Goal: Check status: Check status

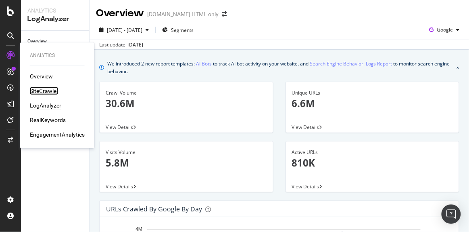
click at [48, 88] on div "SiteCrawler" at bounding box center [44, 91] width 29 height 8
